Goal: Task Accomplishment & Management: Manage account settings

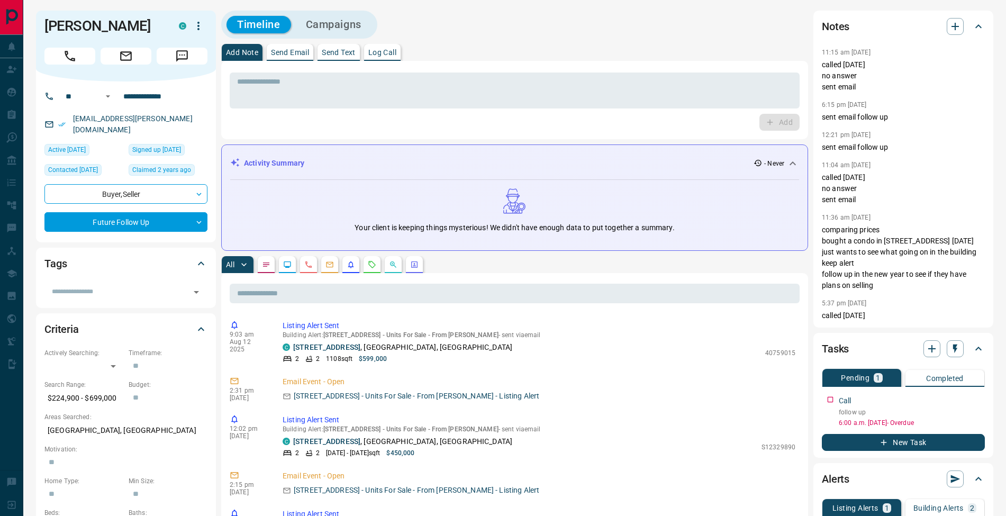
click at [380, 58] on button "Log Call" at bounding box center [382, 52] width 37 height 17
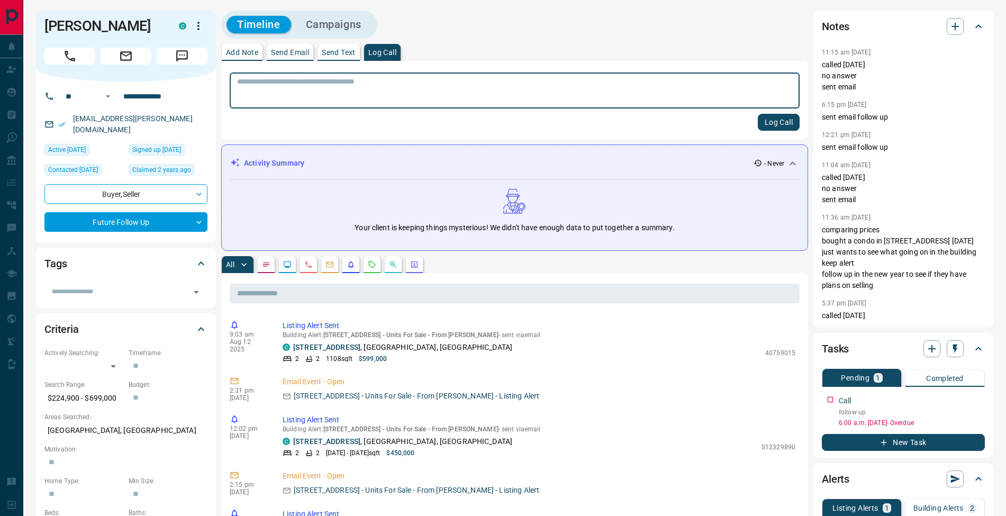
drag, startPoint x: 794, startPoint y: 122, endPoint x: 787, endPoint y: 123, distance: 6.9
click at [793, 122] on button "Log Call" at bounding box center [779, 122] width 42 height 17
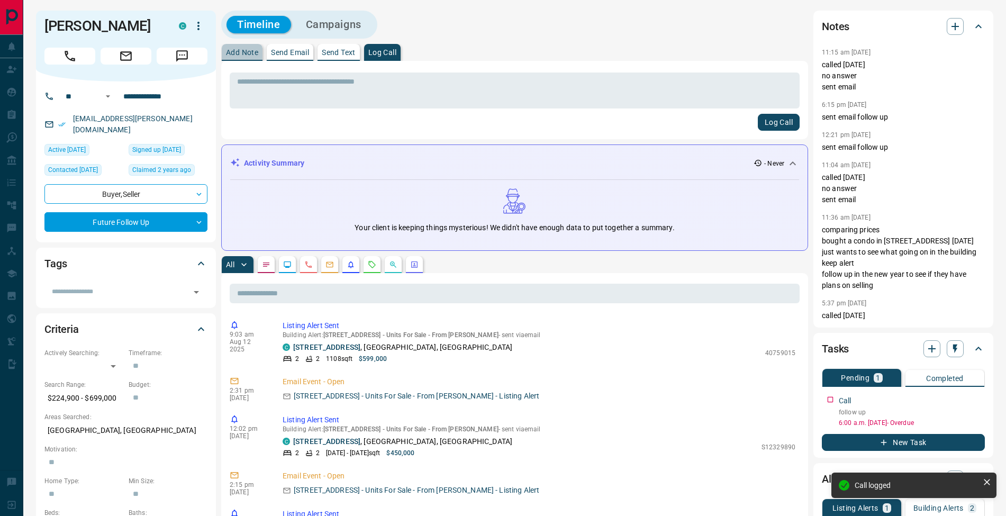
click at [248, 49] on p "Add Note" at bounding box center [242, 52] width 32 height 7
click at [264, 83] on textarea at bounding box center [514, 90] width 555 height 27
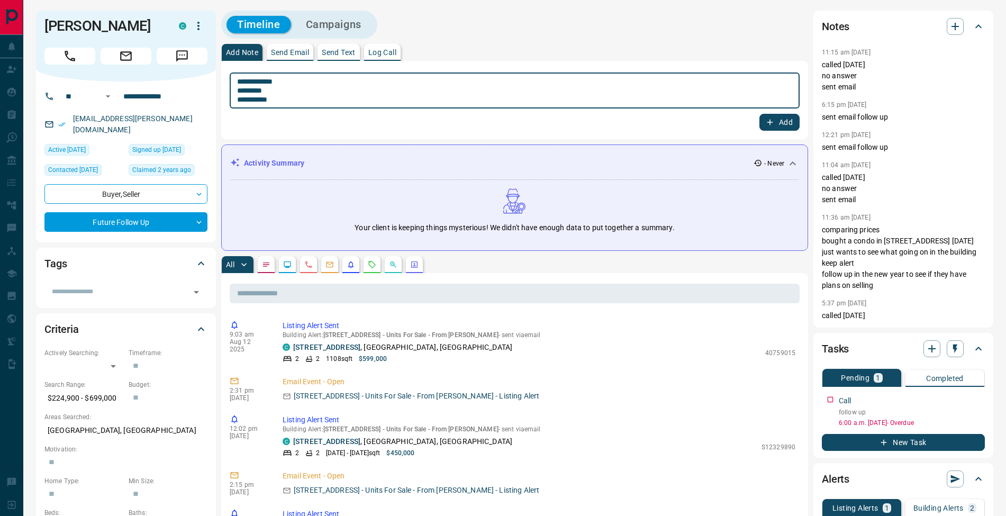
click at [240, 91] on textarea "**********" at bounding box center [514, 90] width 555 height 27
type textarea "**********"
click at [787, 121] on button "Add" at bounding box center [780, 122] width 40 height 17
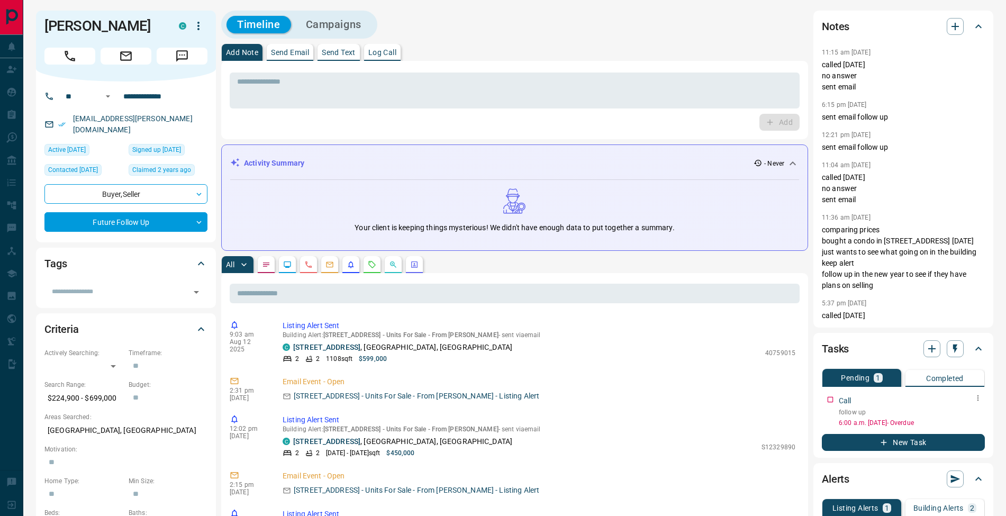
click at [979, 402] on icon "button" at bounding box center [978, 398] width 8 height 8
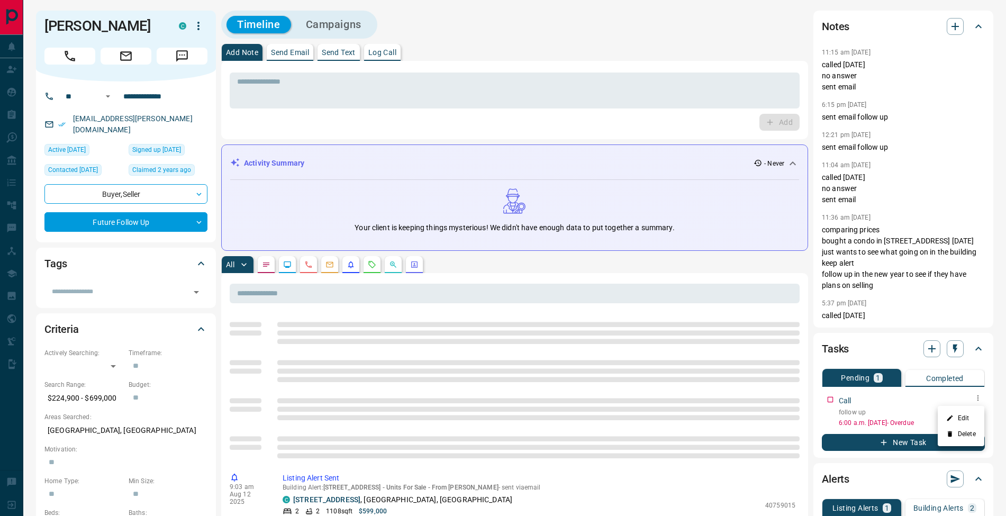
click at [974, 412] on li "Edit" at bounding box center [961, 418] width 47 height 16
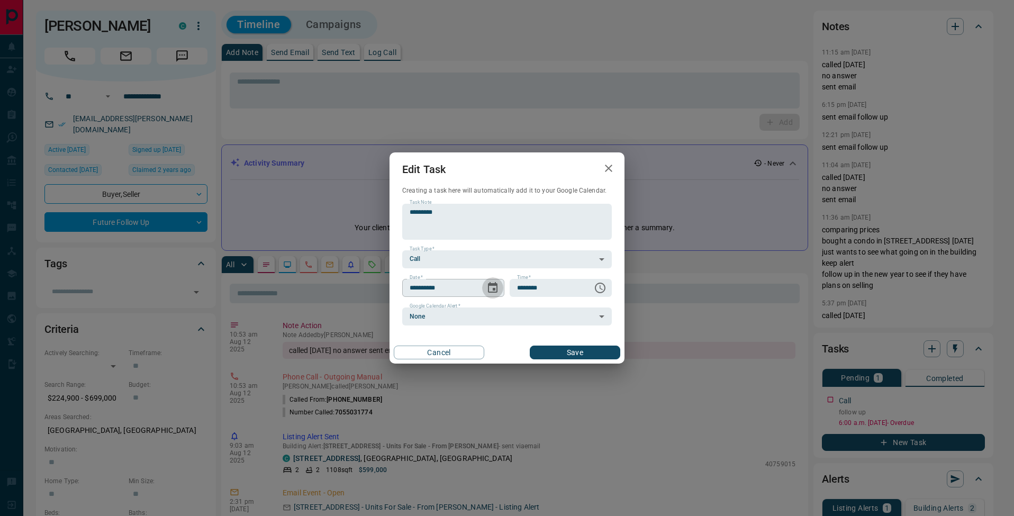
click at [490, 288] on icon "Choose date, selected date is Aug 7, 2025" at bounding box center [492, 288] width 13 height 13
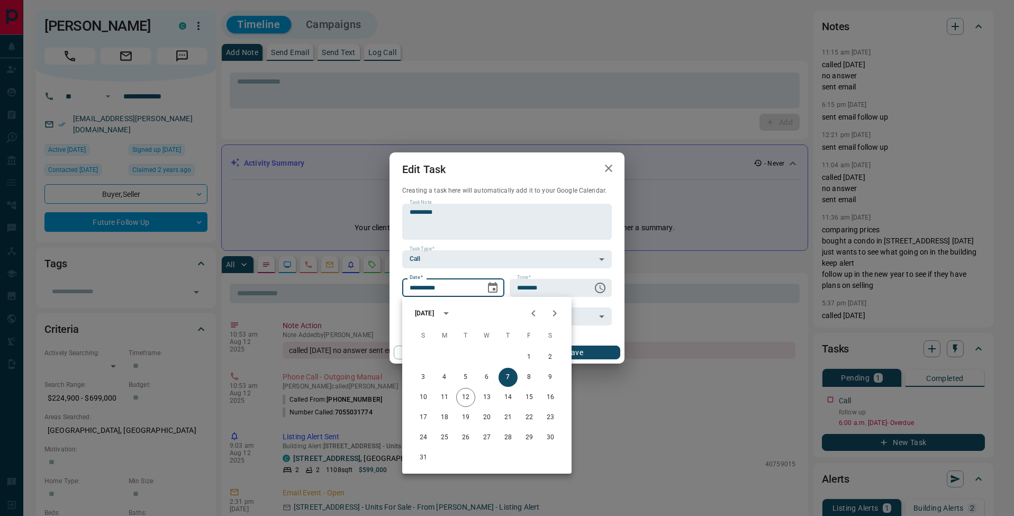
click at [555, 318] on icon "Next month" at bounding box center [554, 313] width 13 height 13
click at [528, 375] on button "12" at bounding box center [529, 377] width 19 height 19
type input "**********"
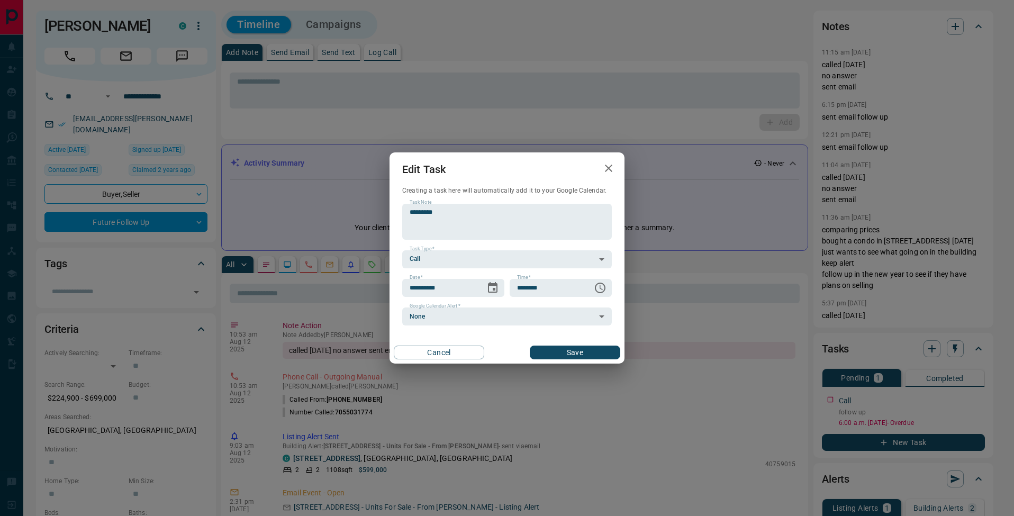
click at [593, 355] on button "Save" at bounding box center [575, 353] width 91 height 14
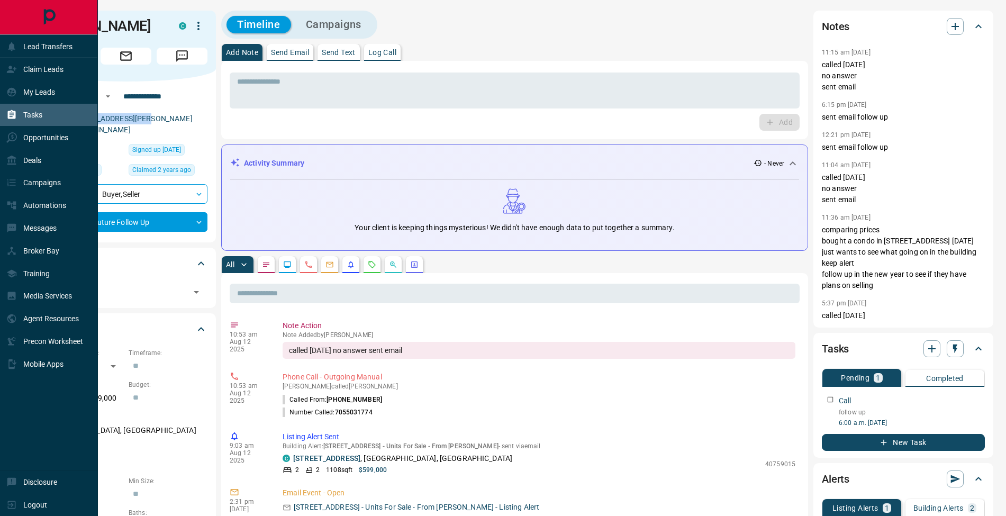
click at [21, 111] on div "Tasks" at bounding box center [24, 114] width 36 height 17
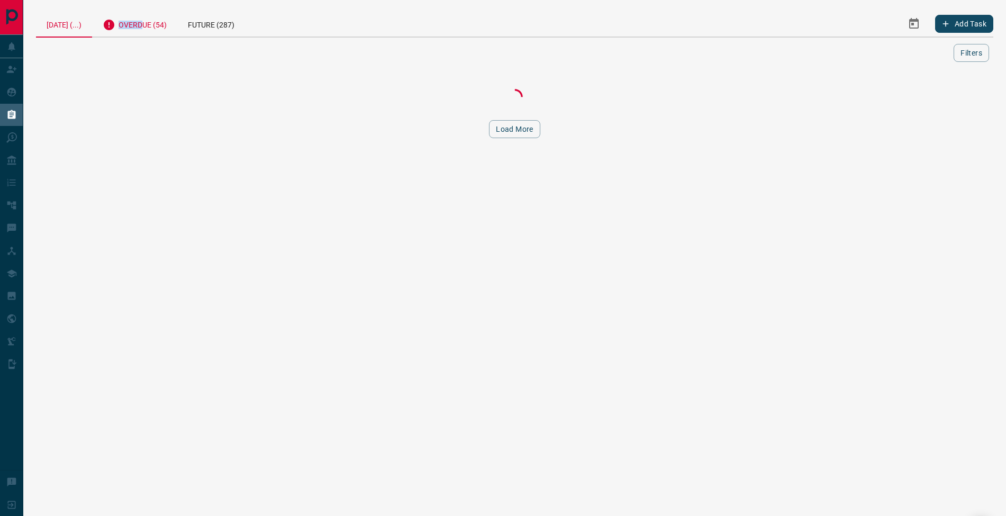
drag, startPoint x: 151, startPoint y: 21, endPoint x: 159, endPoint y: 34, distance: 16.2
click at [151, 20] on div "Overdue (54)" at bounding box center [134, 24] width 85 height 26
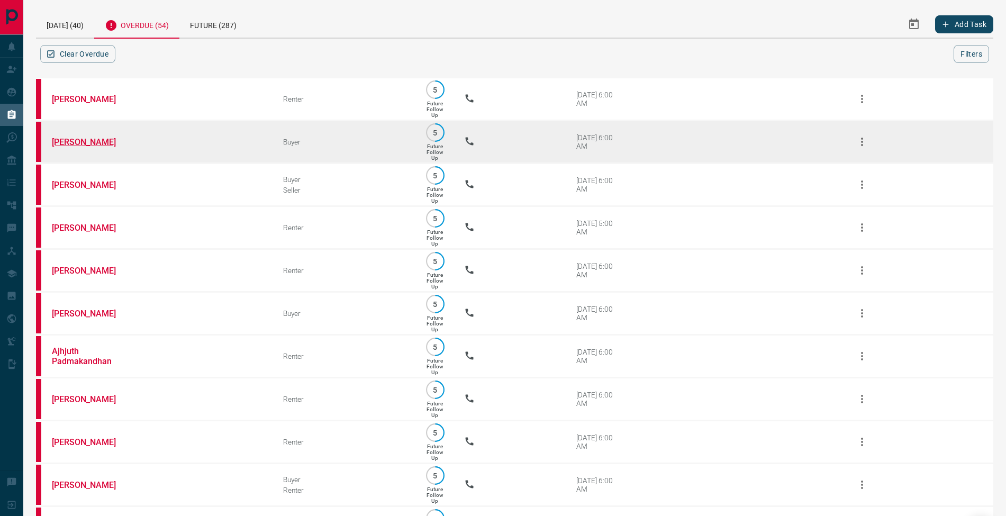
click at [92, 144] on link "[PERSON_NAME]" at bounding box center [91, 142] width 79 height 10
